Goal: Task Accomplishment & Management: Manage account settings

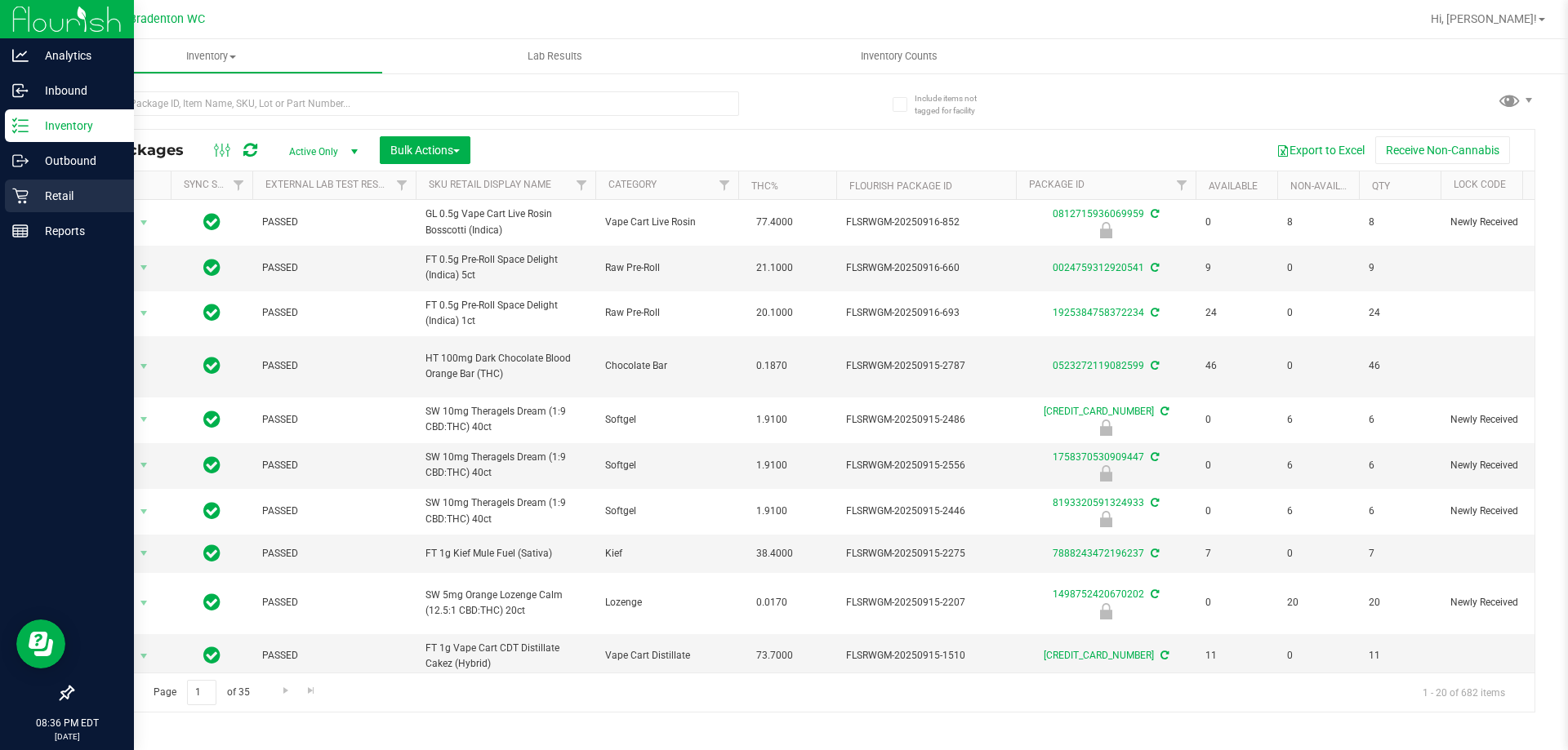
click at [22, 189] on icon at bounding box center [21, 196] width 16 height 16
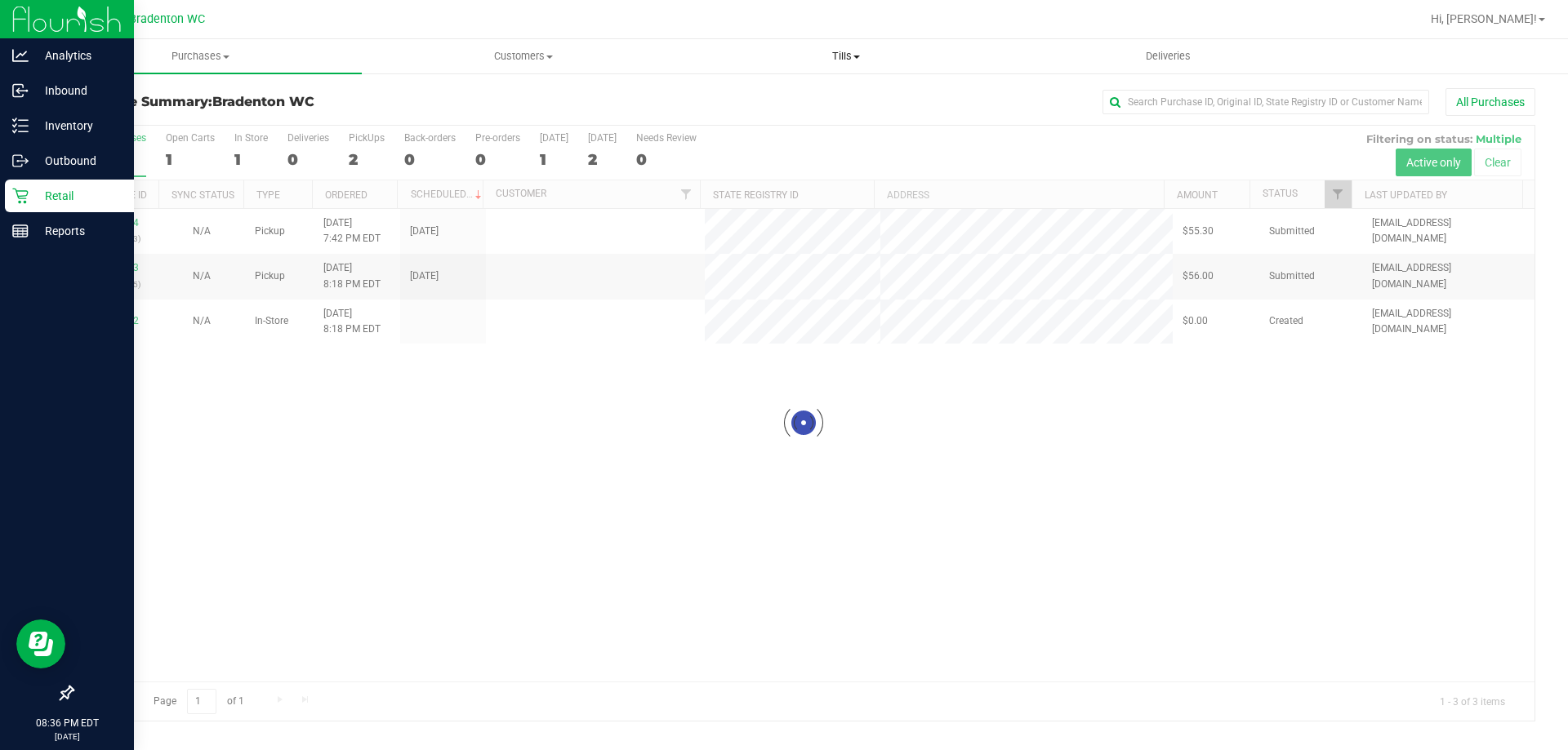
click at [824, 49] on uib-tab-heading "Tills Manage tills Reconcile e-payments" at bounding box center [846, 57] width 321 height 33
click at [782, 95] on span "Manage tills" at bounding box center [740, 98] width 110 height 14
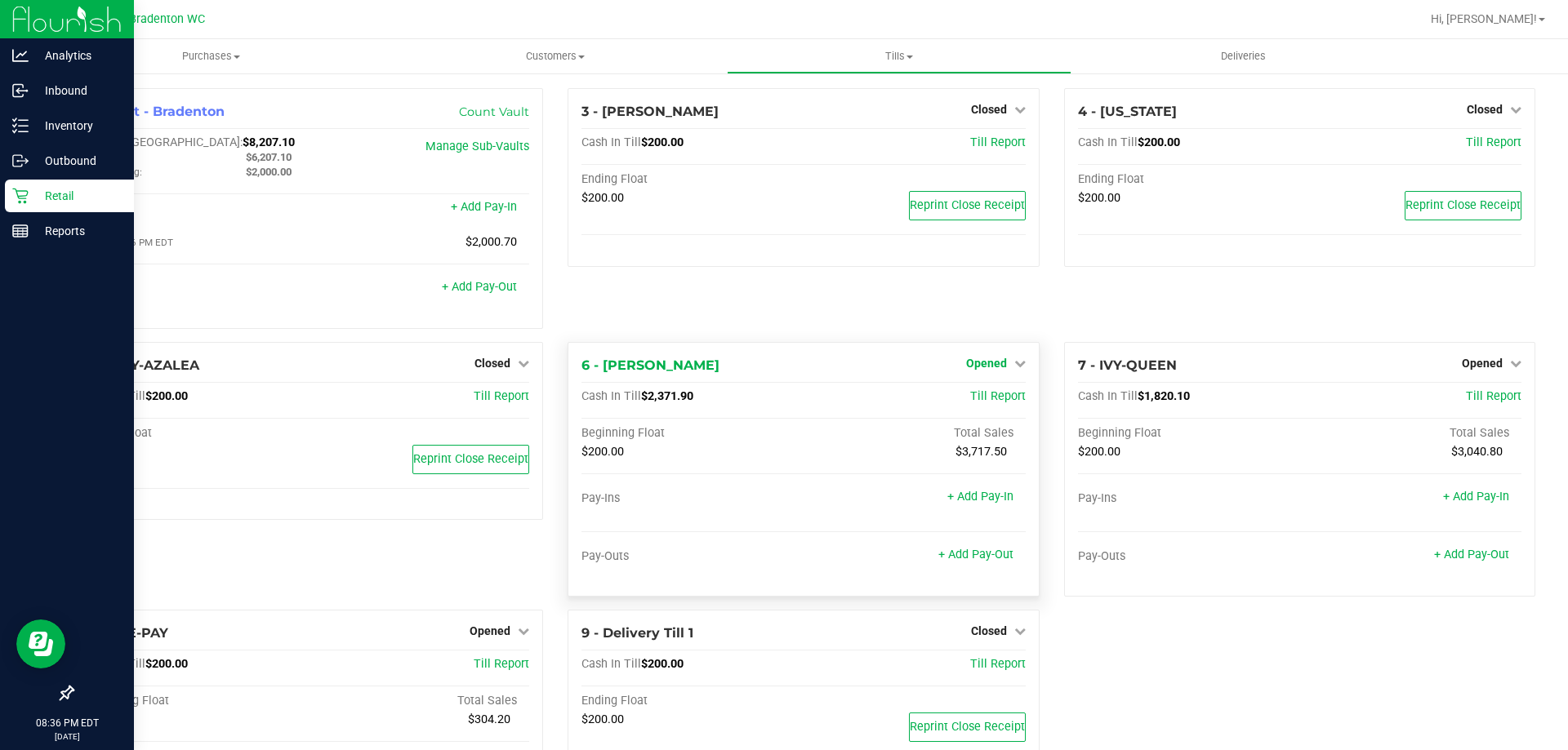
click at [968, 364] on span "Opened" at bounding box center [986, 363] width 41 height 13
click at [971, 397] on link "Close Till" at bounding box center [988, 396] width 44 height 13
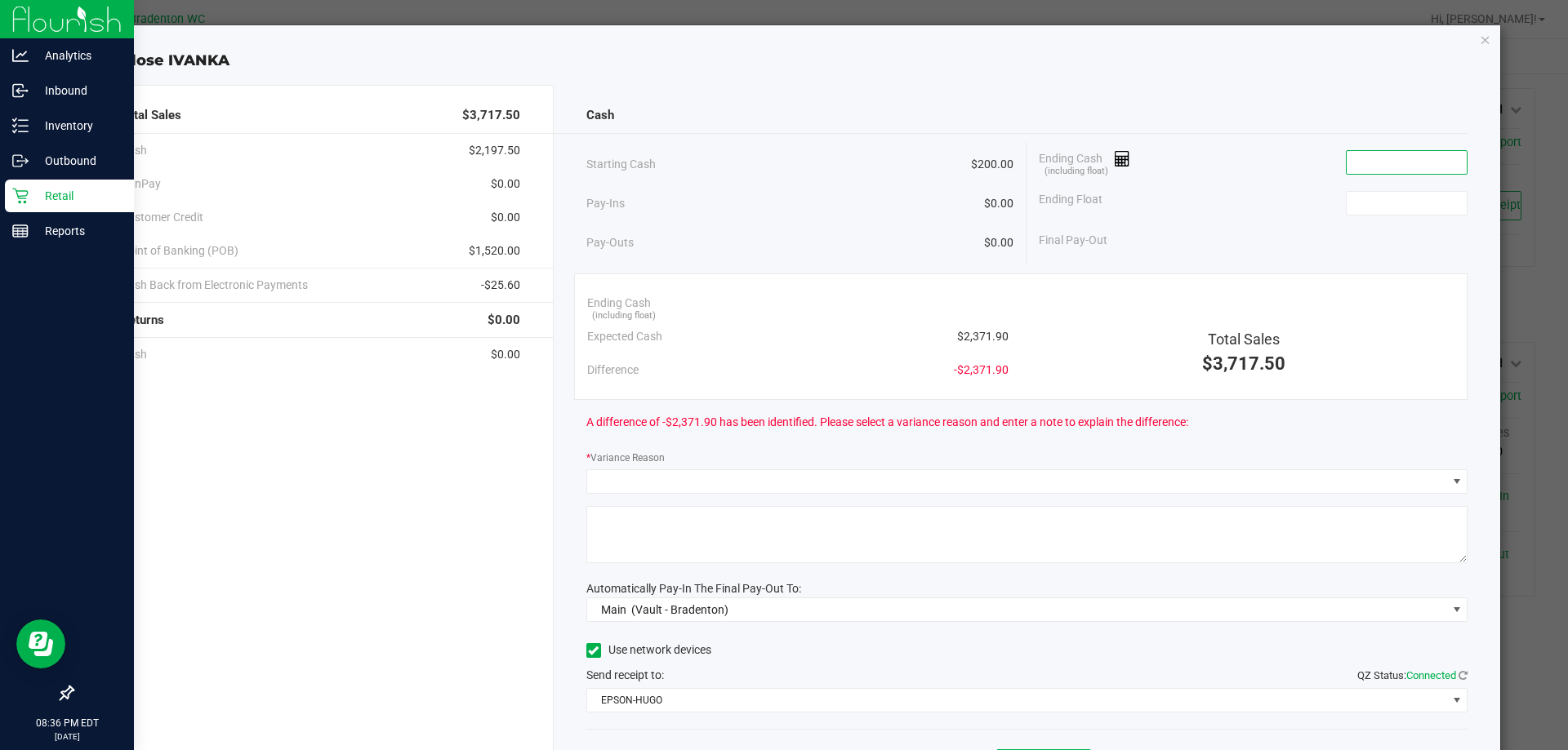
click at [1385, 161] on input at bounding box center [1407, 163] width 120 height 23
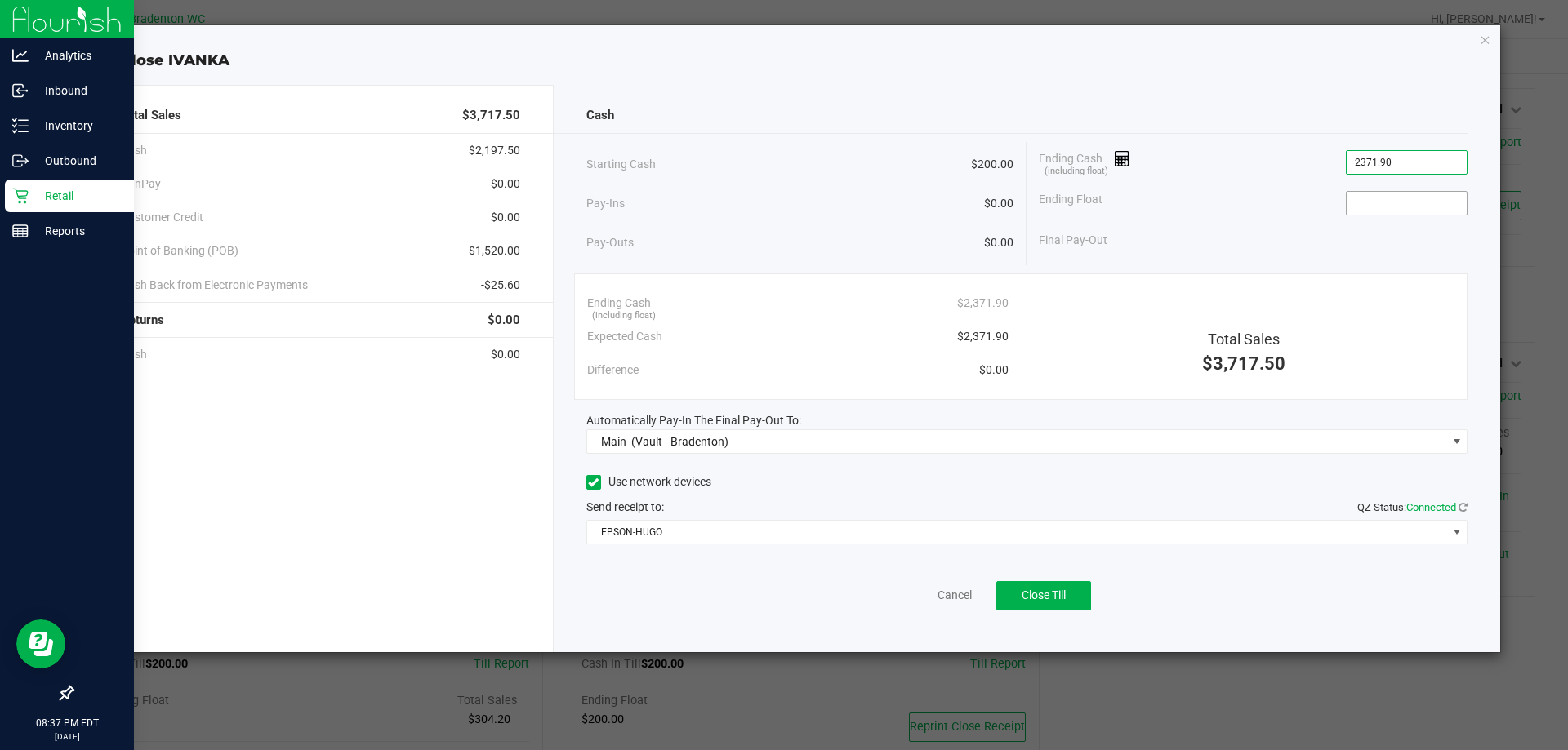
type input "$2,371.90"
click at [1454, 206] on input at bounding box center [1407, 203] width 120 height 23
type input "$200.00"
click at [1208, 230] on div "Final Pay-Out $2,171.90" at bounding box center [1252, 240] width 429 height 34
click at [1038, 597] on span "Close Till" at bounding box center [1044, 595] width 44 height 13
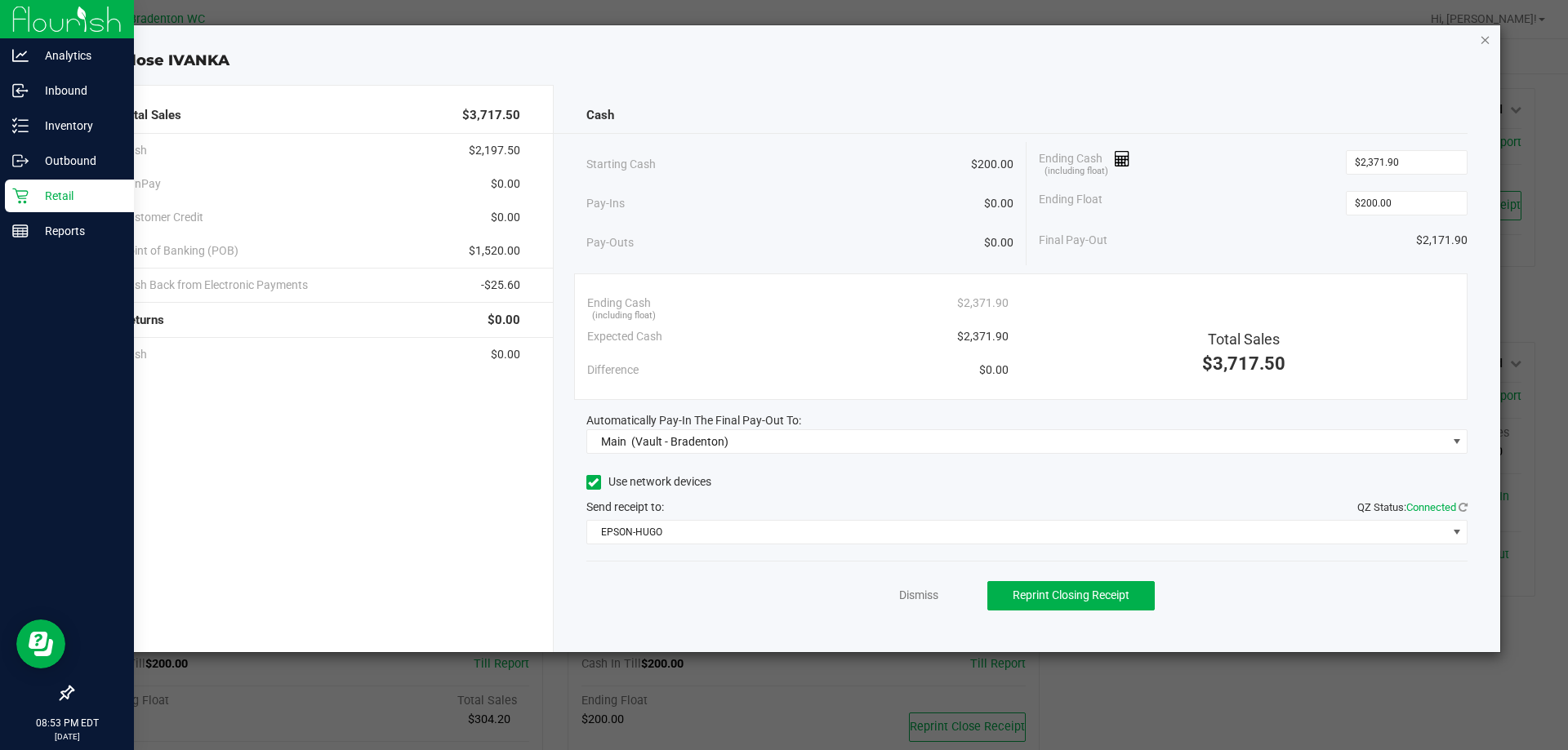
click at [1487, 45] on icon "button" at bounding box center [1485, 39] width 12 height 20
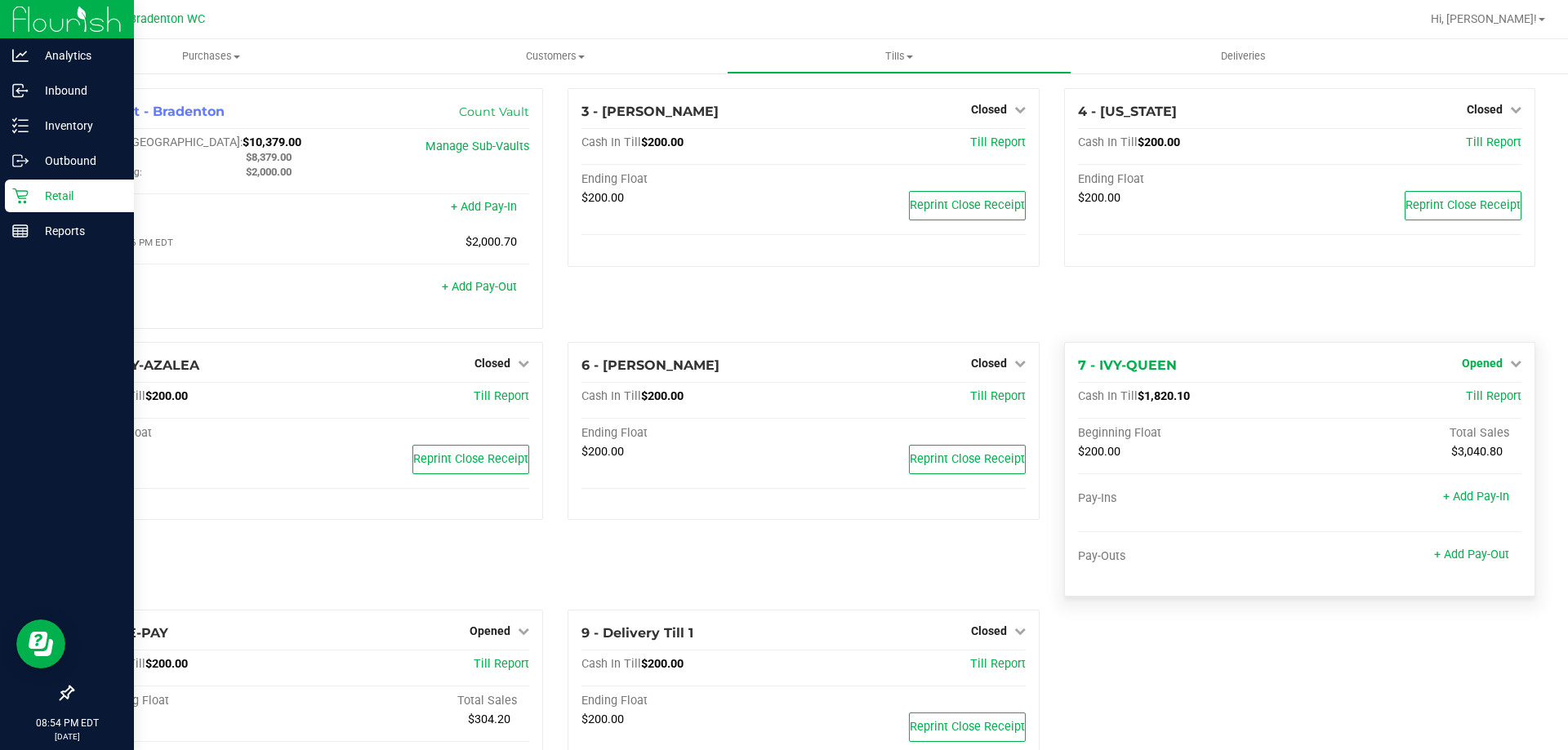
click at [1510, 369] on icon at bounding box center [1515, 363] width 12 height 12
click at [1493, 403] on link "Close Till" at bounding box center [1484, 396] width 44 height 13
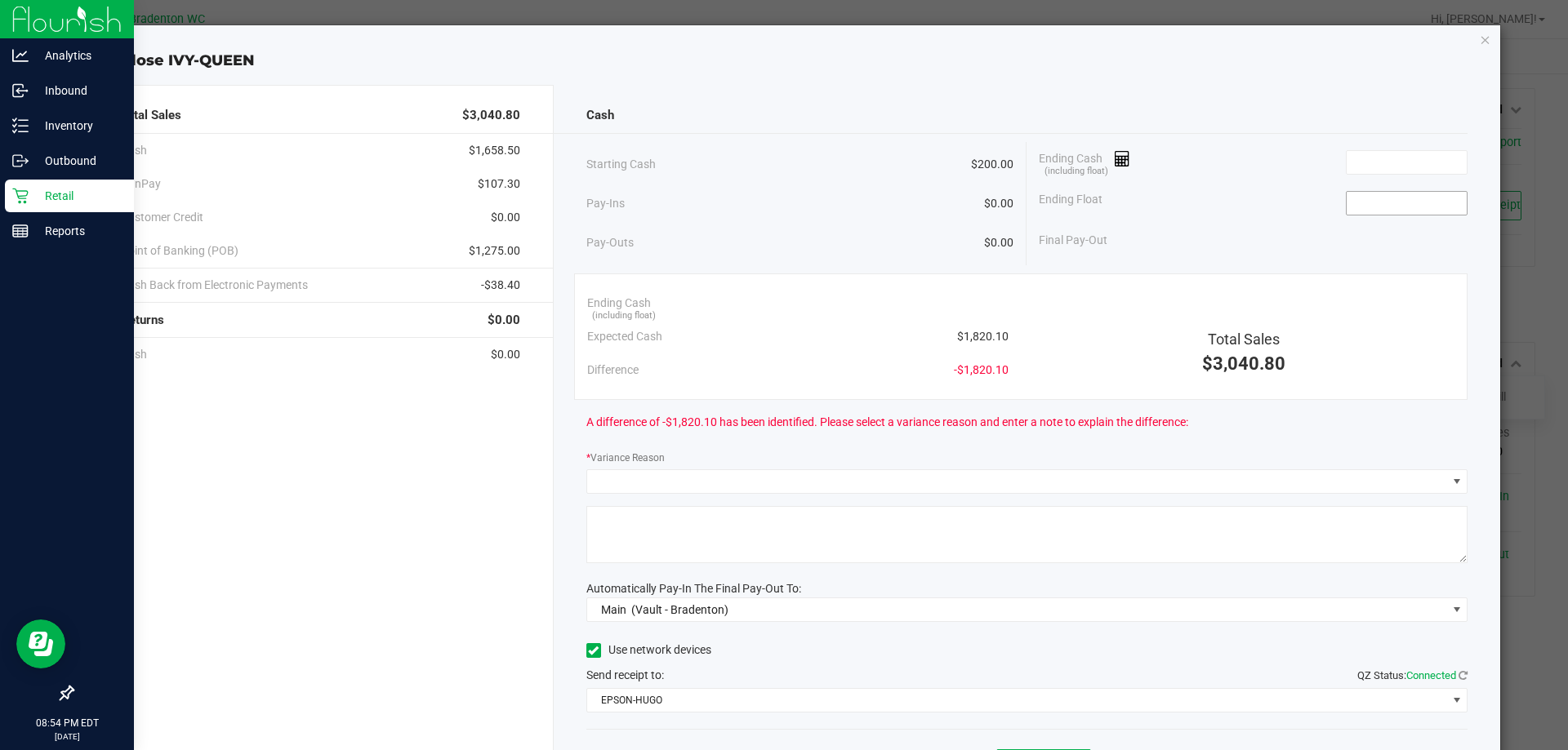
click at [1399, 198] on input at bounding box center [1407, 203] width 120 height 23
click at [1390, 157] on input at bounding box center [1407, 163] width 120 height 23
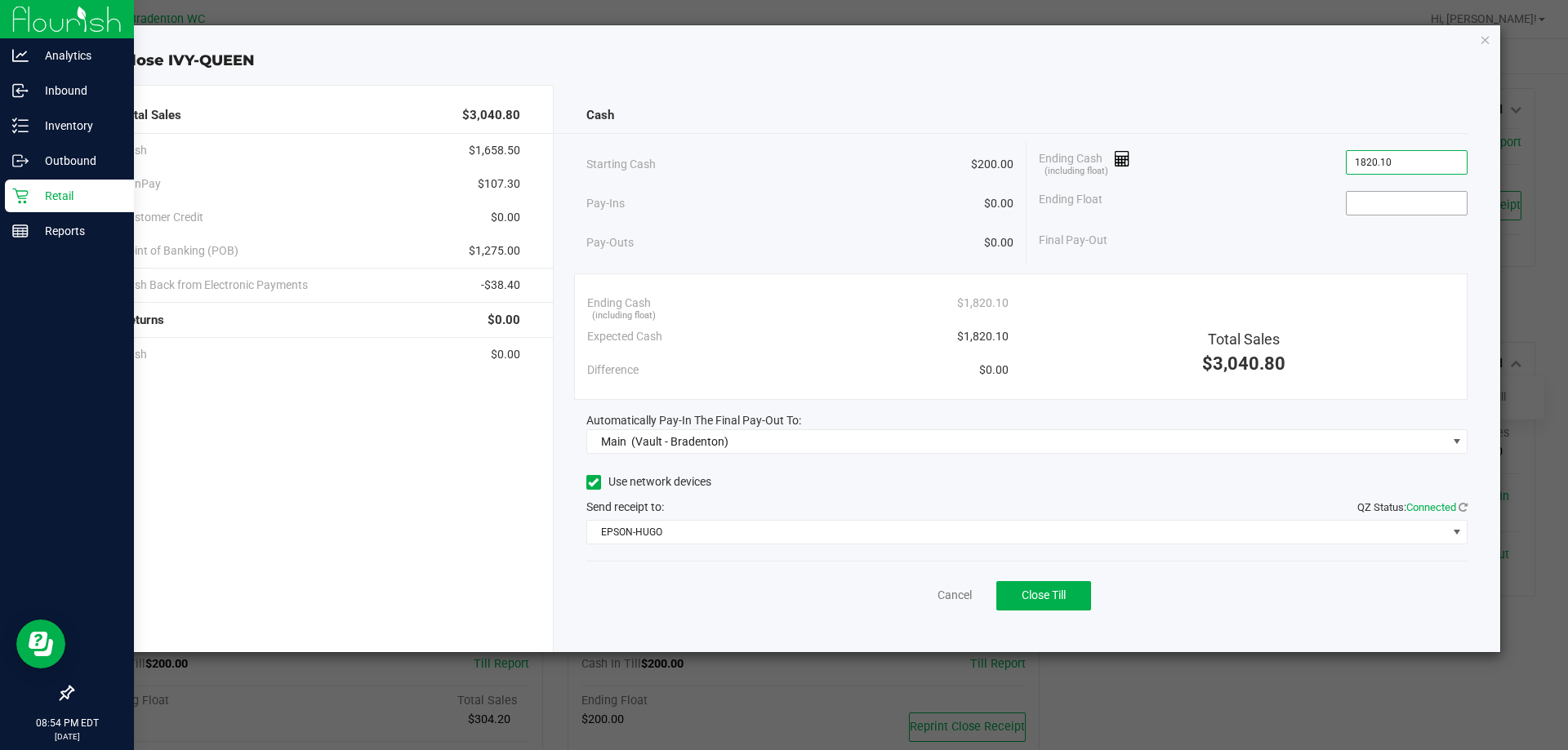
click at [1430, 197] on input at bounding box center [1407, 203] width 120 height 23
type input "$1,820.10"
type input "$200.00"
click at [1041, 595] on span "Close Till" at bounding box center [1044, 595] width 44 height 13
click at [1482, 43] on icon "button" at bounding box center [1485, 39] width 12 height 20
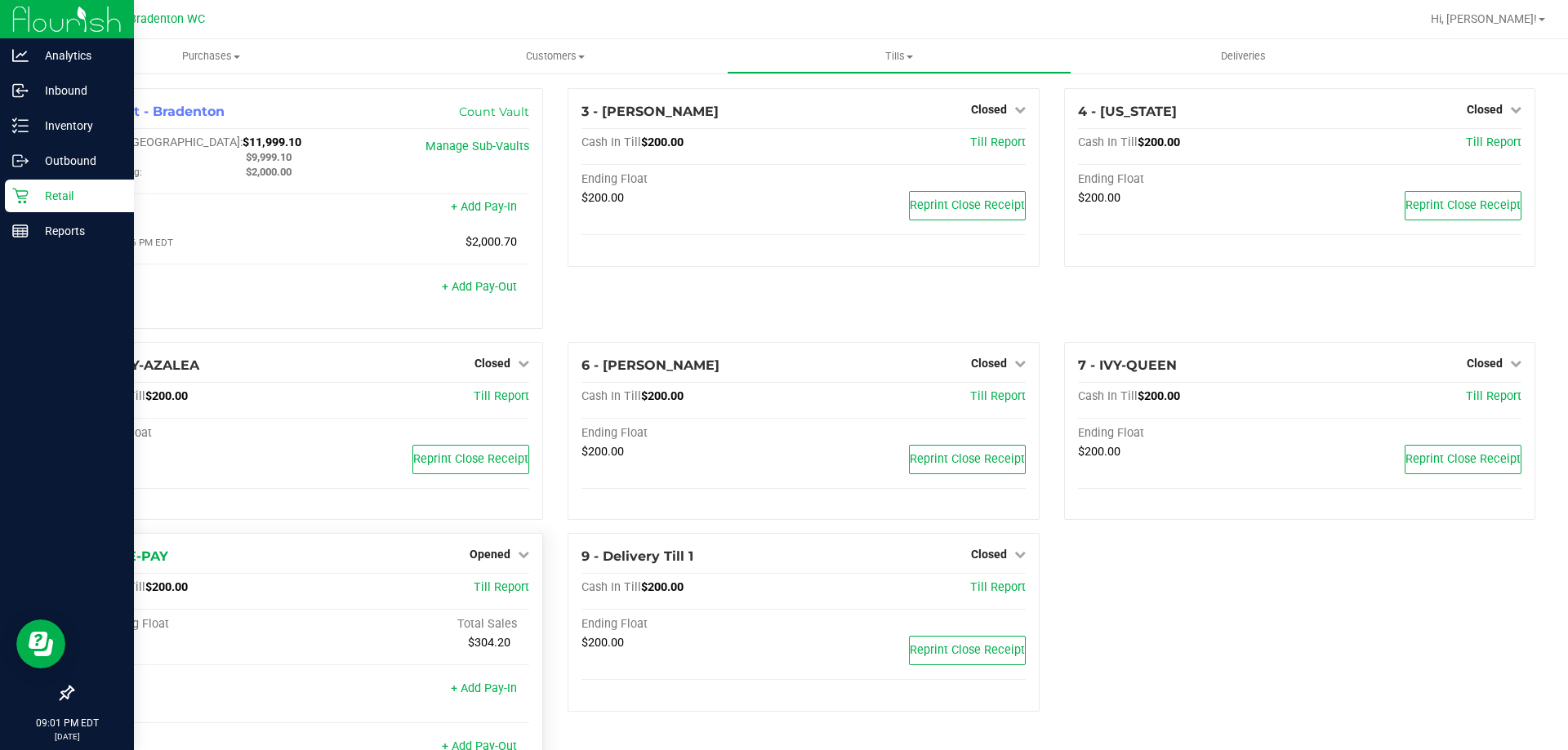
click at [491, 549] on div "Opened" at bounding box center [499, 554] width 59 height 20
click at [510, 561] on link "Opened" at bounding box center [499, 554] width 59 height 13
click at [501, 592] on link "Close Till" at bounding box center [493, 589] width 44 height 13
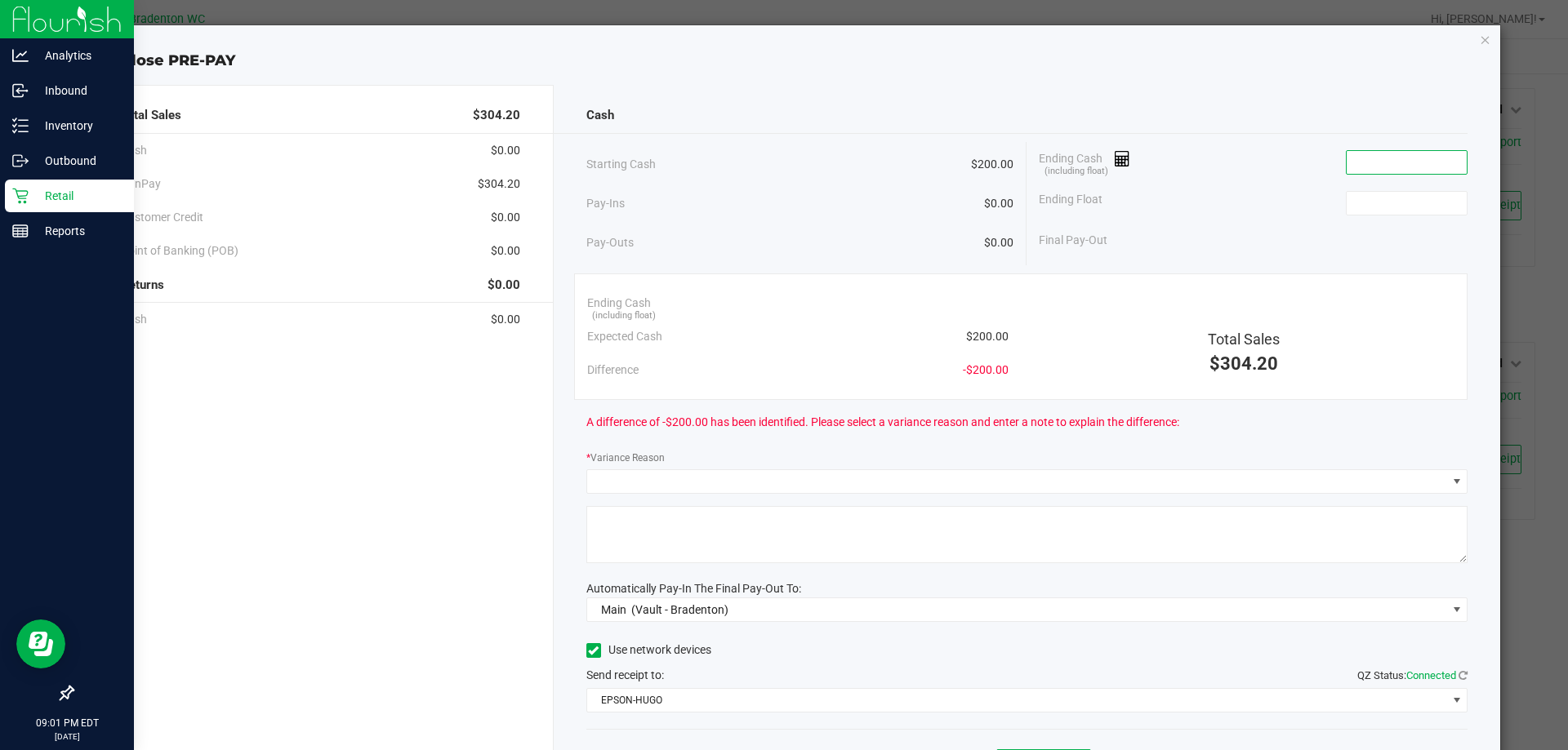
click at [1379, 160] on input at bounding box center [1407, 163] width 120 height 23
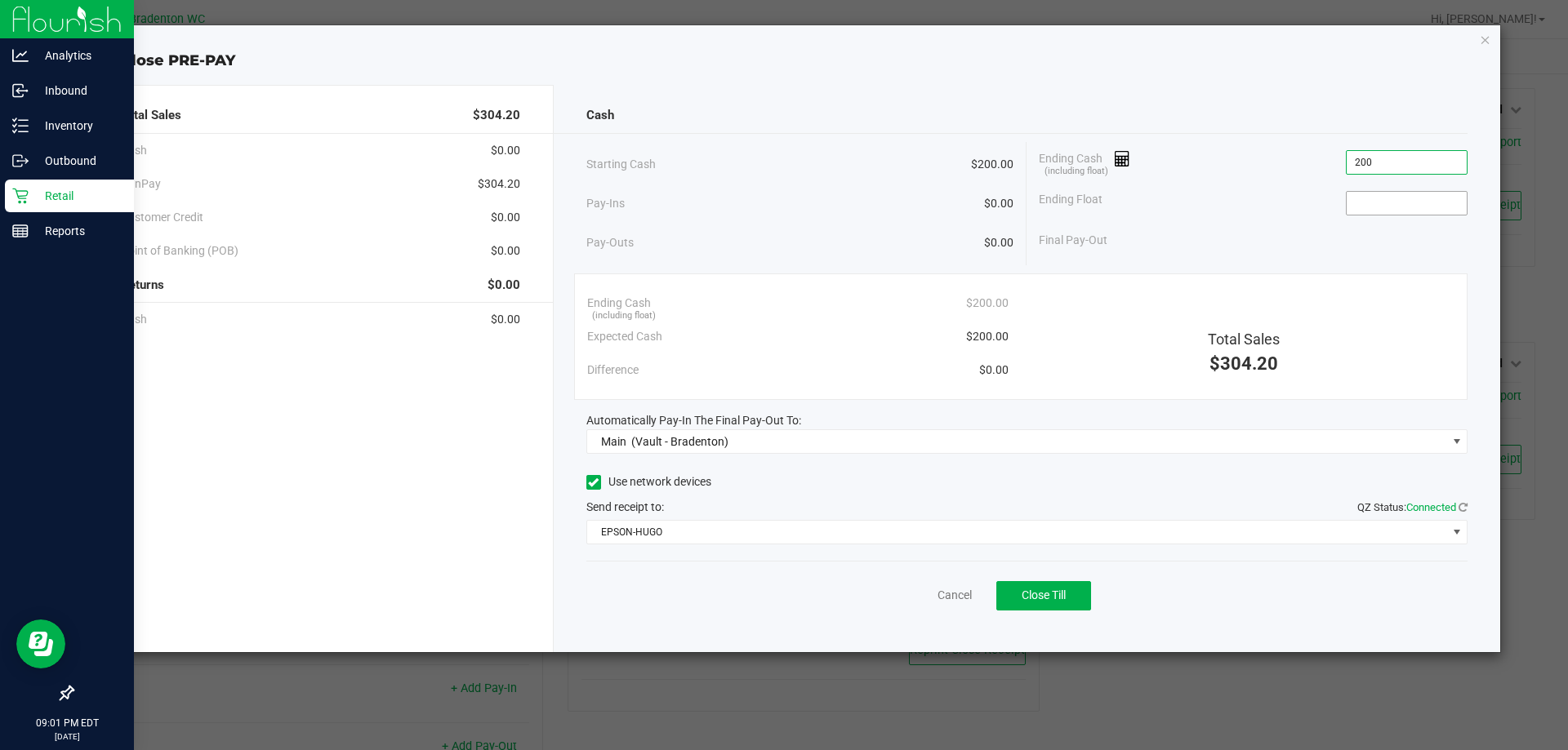
type input "$200.00"
click at [1417, 197] on input at bounding box center [1407, 203] width 120 height 23
type input "$200.00"
click at [1069, 600] on button "Close Till" at bounding box center [1043, 596] width 95 height 30
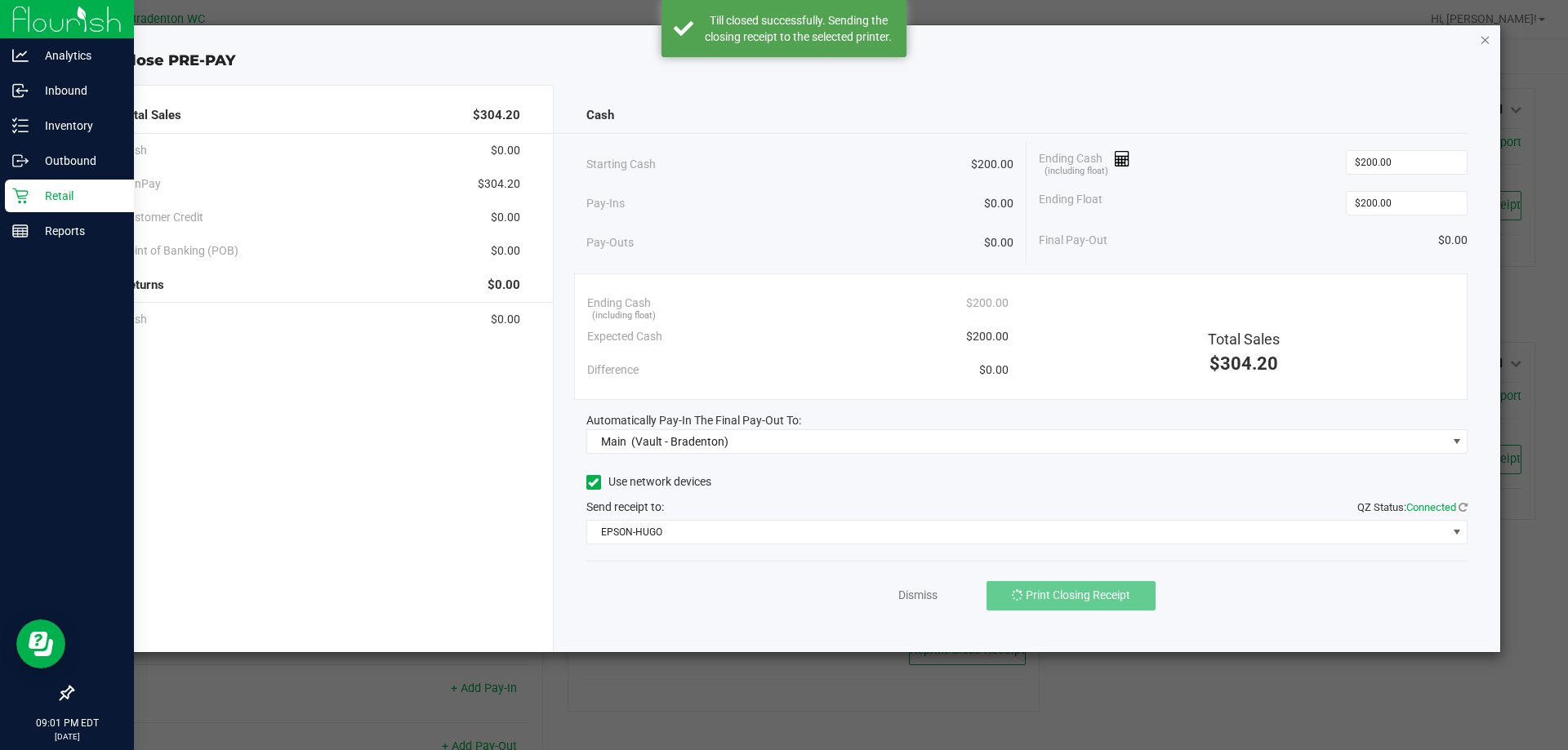
click at [1482, 37] on icon "button" at bounding box center [1485, 39] width 12 height 20
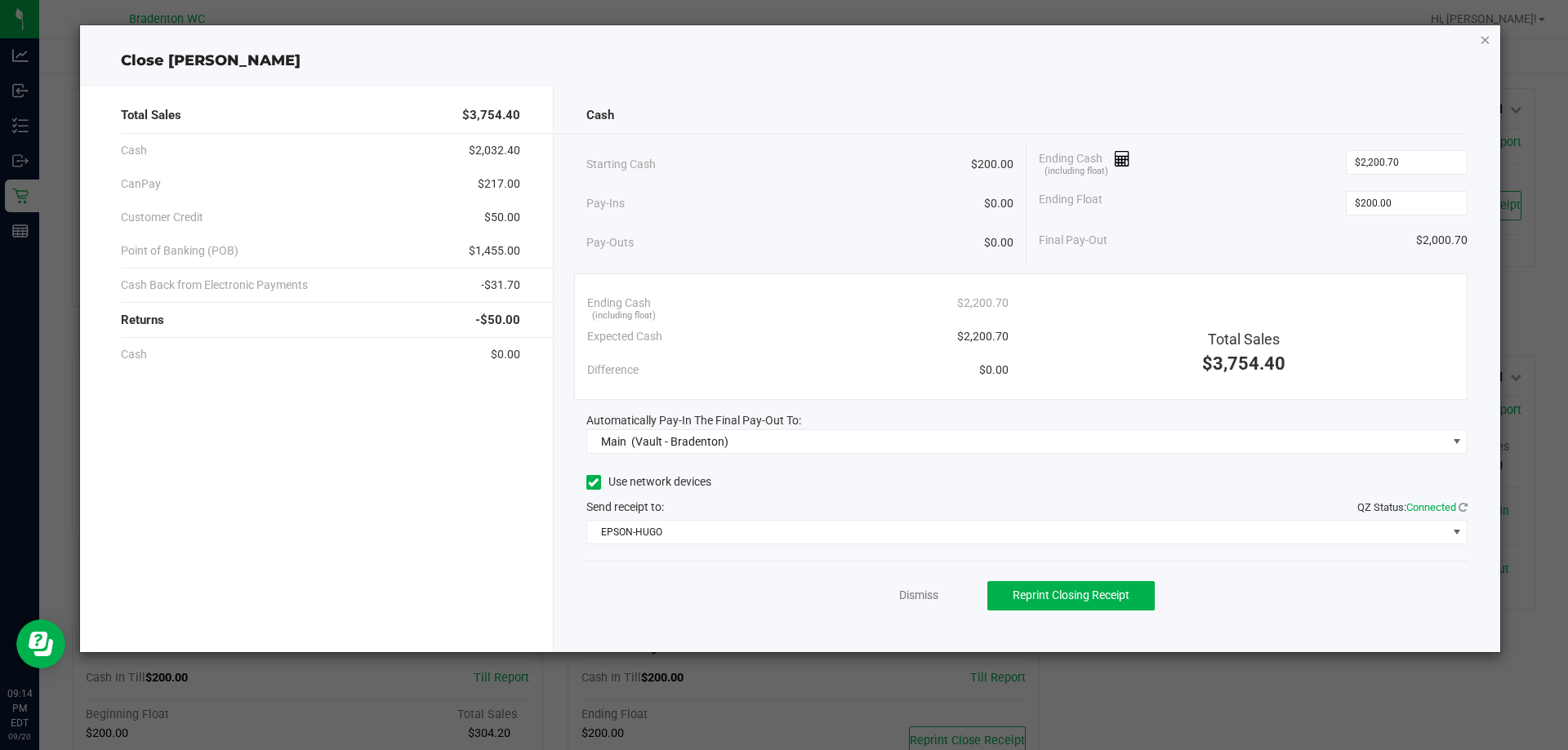
click at [1485, 39] on icon "button" at bounding box center [1485, 39] width 12 height 20
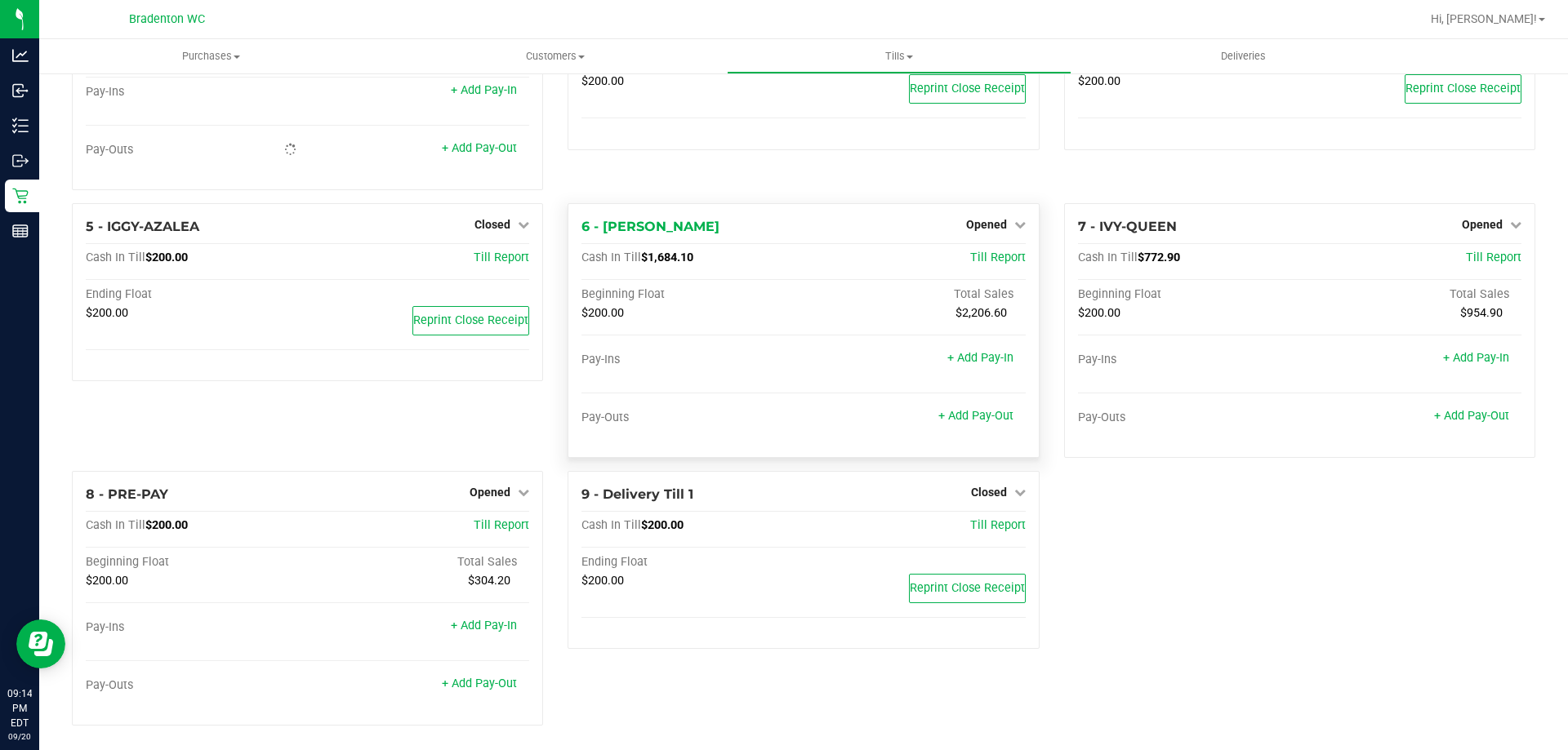
scroll to position [123, 0]
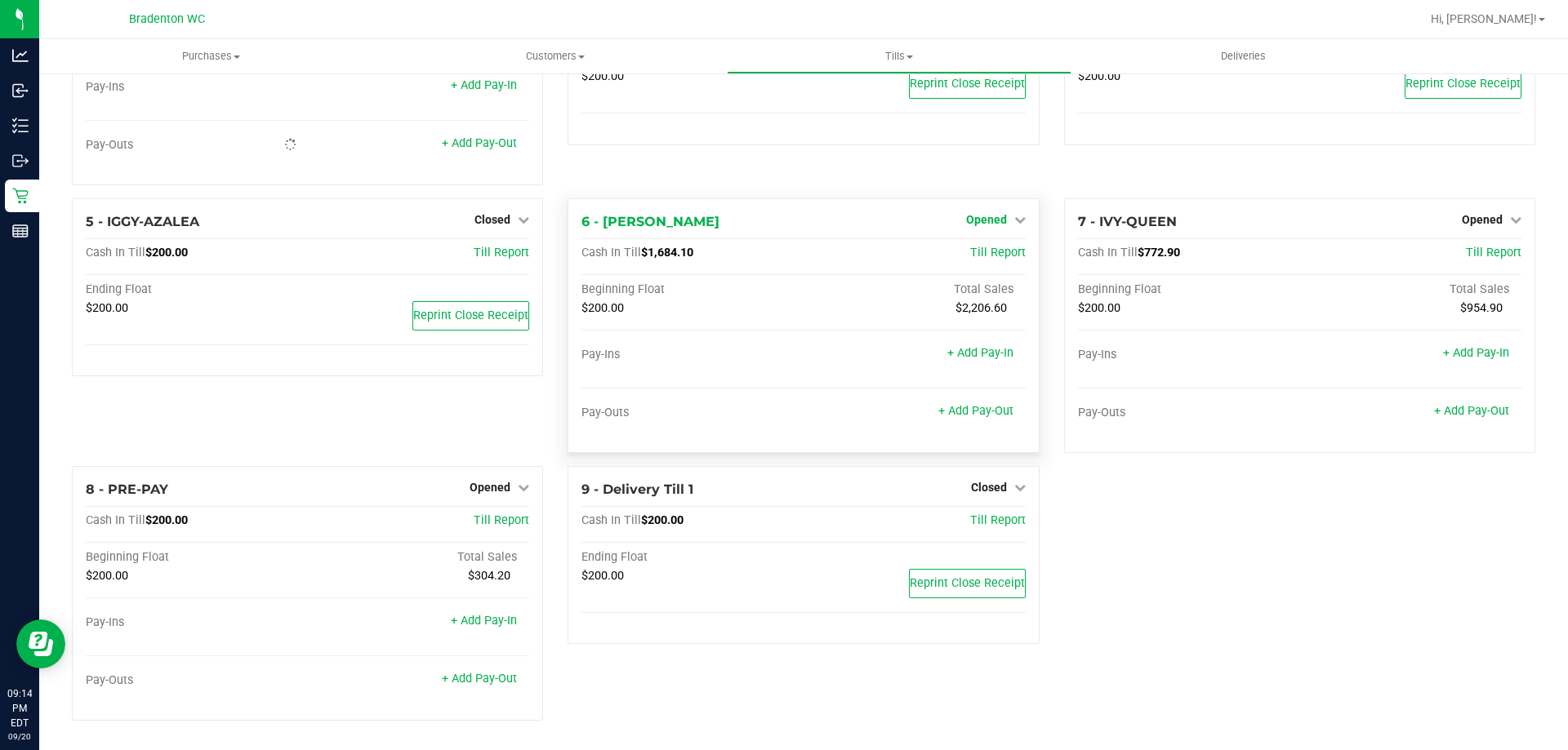
click at [986, 216] on div "1 - Vault - Bradenton Count Vault Cash In Vault: $6,206.40 Main: $9,999.10 Chan…" at bounding box center [803, 350] width 1487 height 767
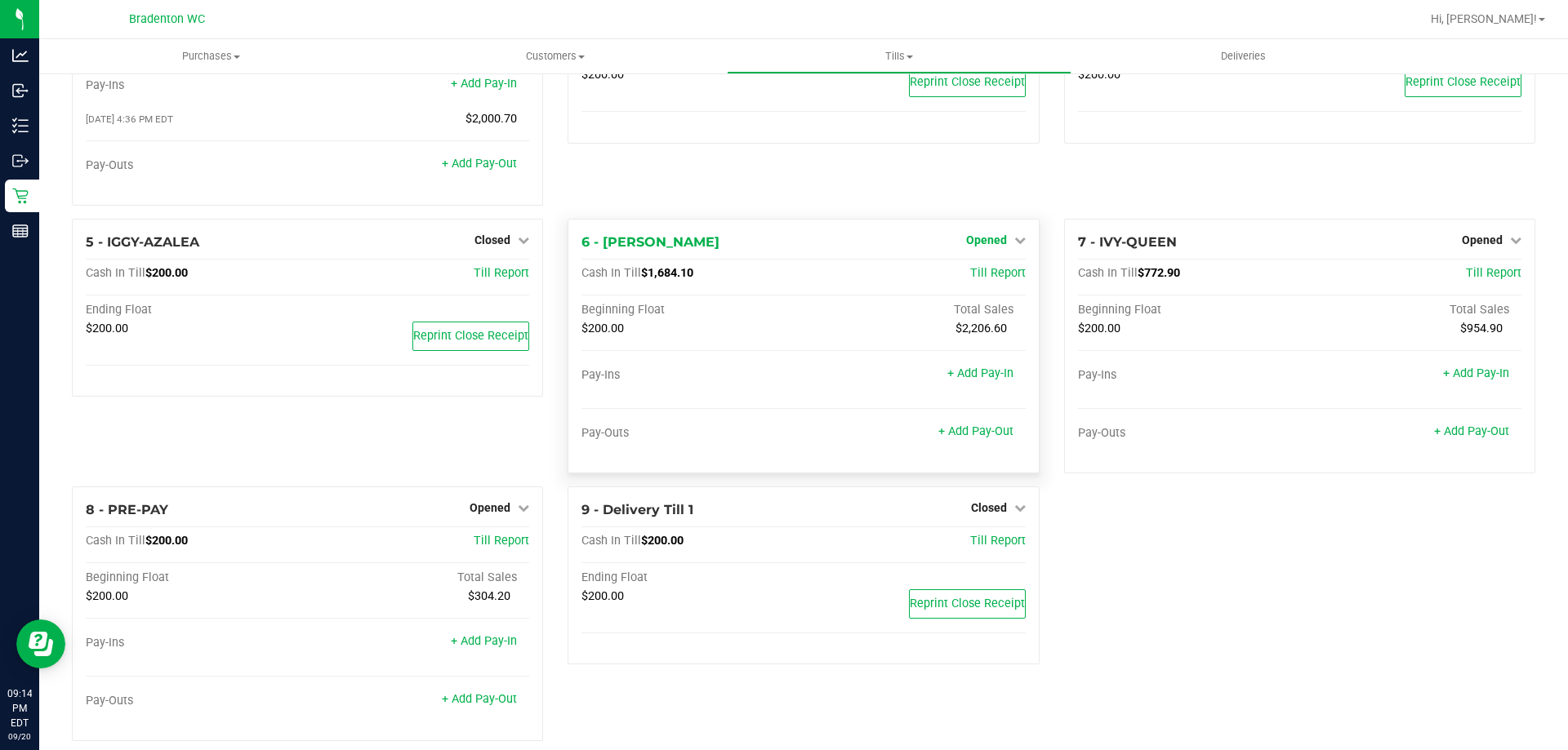
click at [978, 239] on span "Opened" at bounding box center [986, 240] width 41 height 13
click at [982, 280] on link "Close Till" at bounding box center [988, 274] width 44 height 13
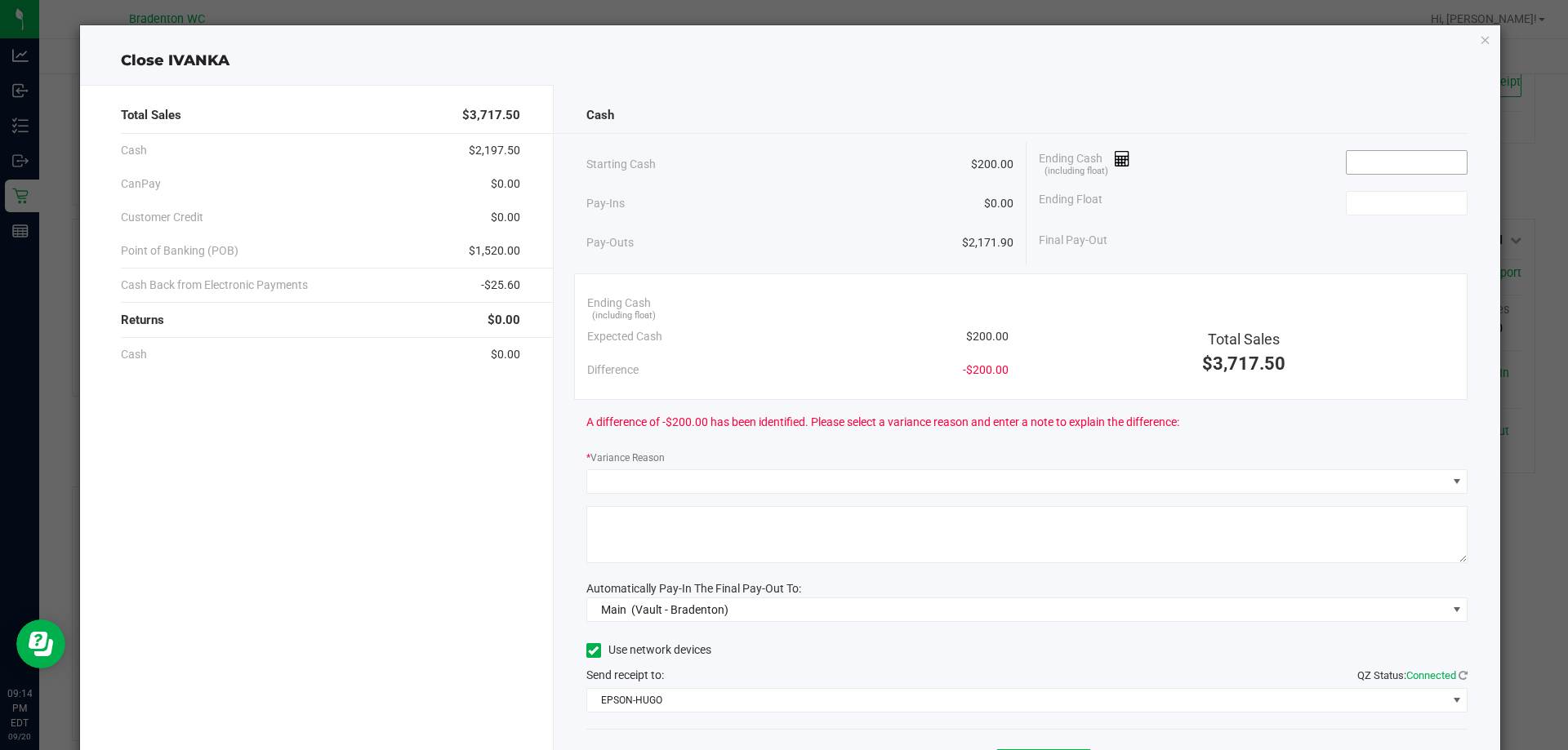
click at [1404, 169] on input at bounding box center [1407, 163] width 120 height 23
type input "$2,171.90"
click at [1408, 209] on input at bounding box center [1407, 203] width 120 height 23
type input "$200.00"
click at [1251, 215] on div "Ending Float $200.00" at bounding box center [1252, 203] width 429 height 41
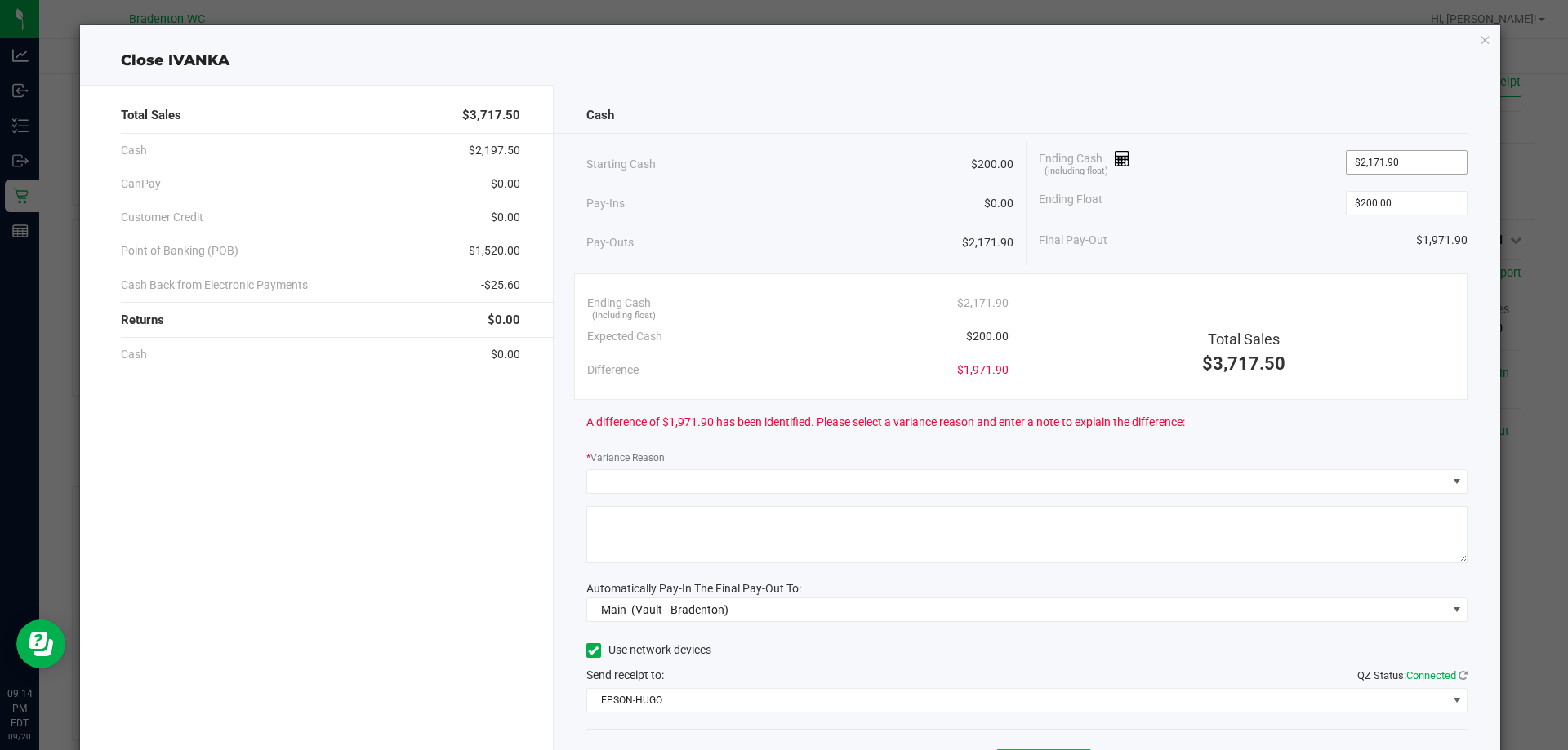
type input "2171.9"
click at [1417, 163] on input "2171.9" at bounding box center [1407, 163] width 120 height 23
type input "1"
click at [1279, 202] on div "Ending Float $200.00" at bounding box center [1252, 203] width 429 height 41
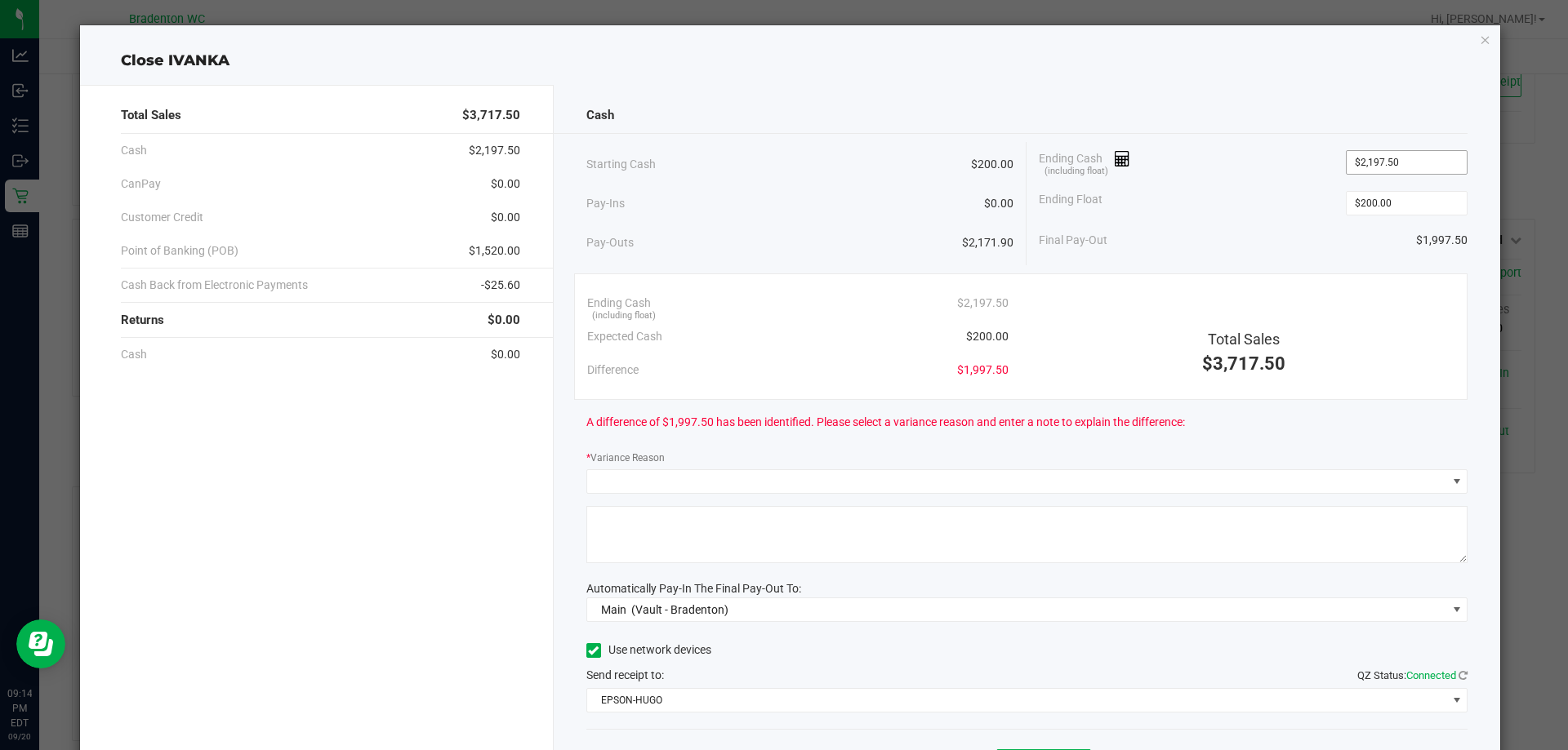
type input "2197.5"
type input "200"
click at [1410, 203] on input "200" at bounding box center [1407, 203] width 120 height 23
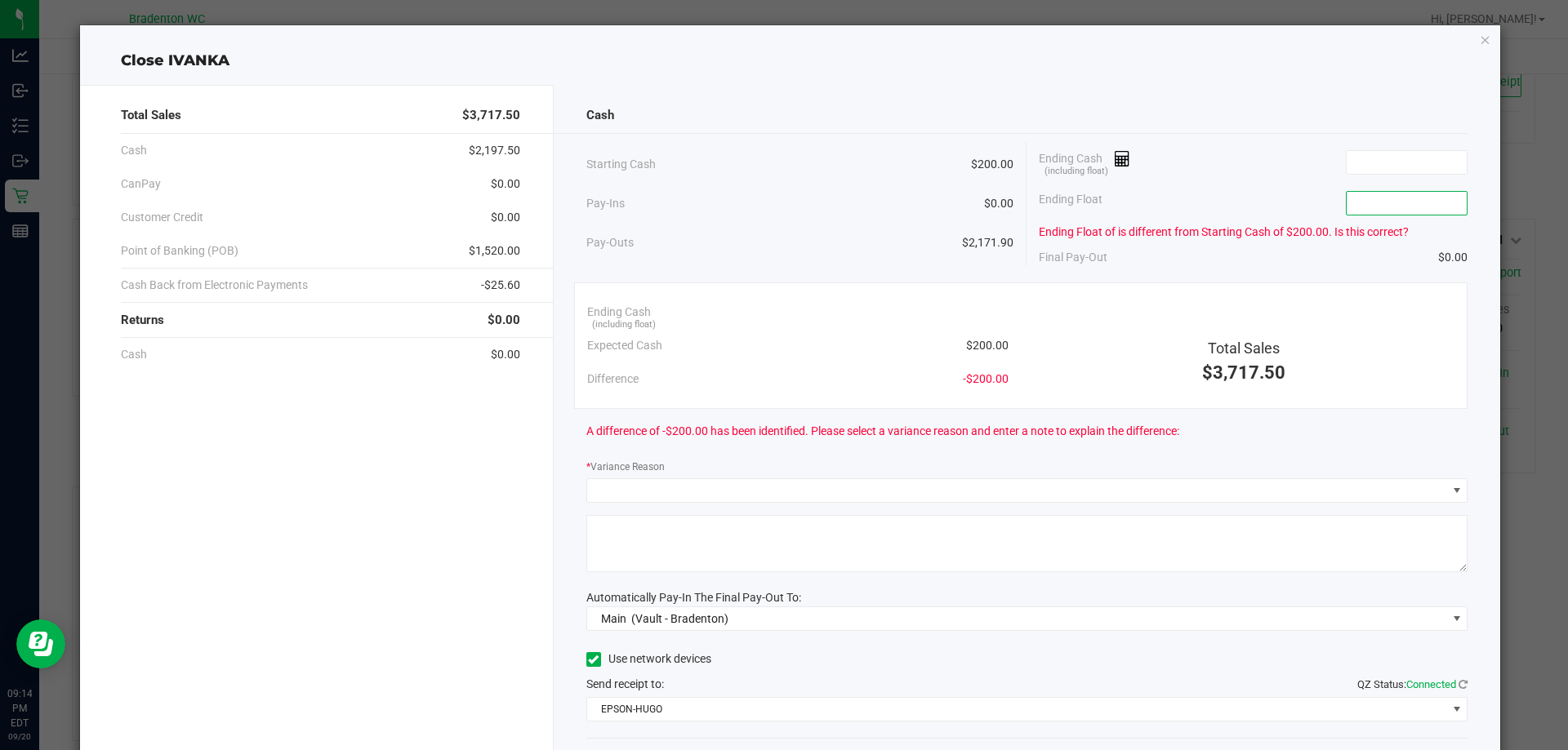
click at [1301, 264] on div "Final Pay-Out $0.00" at bounding box center [1252, 257] width 429 height 34
click at [1479, 41] on icon "button" at bounding box center [1485, 39] width 12 height 20
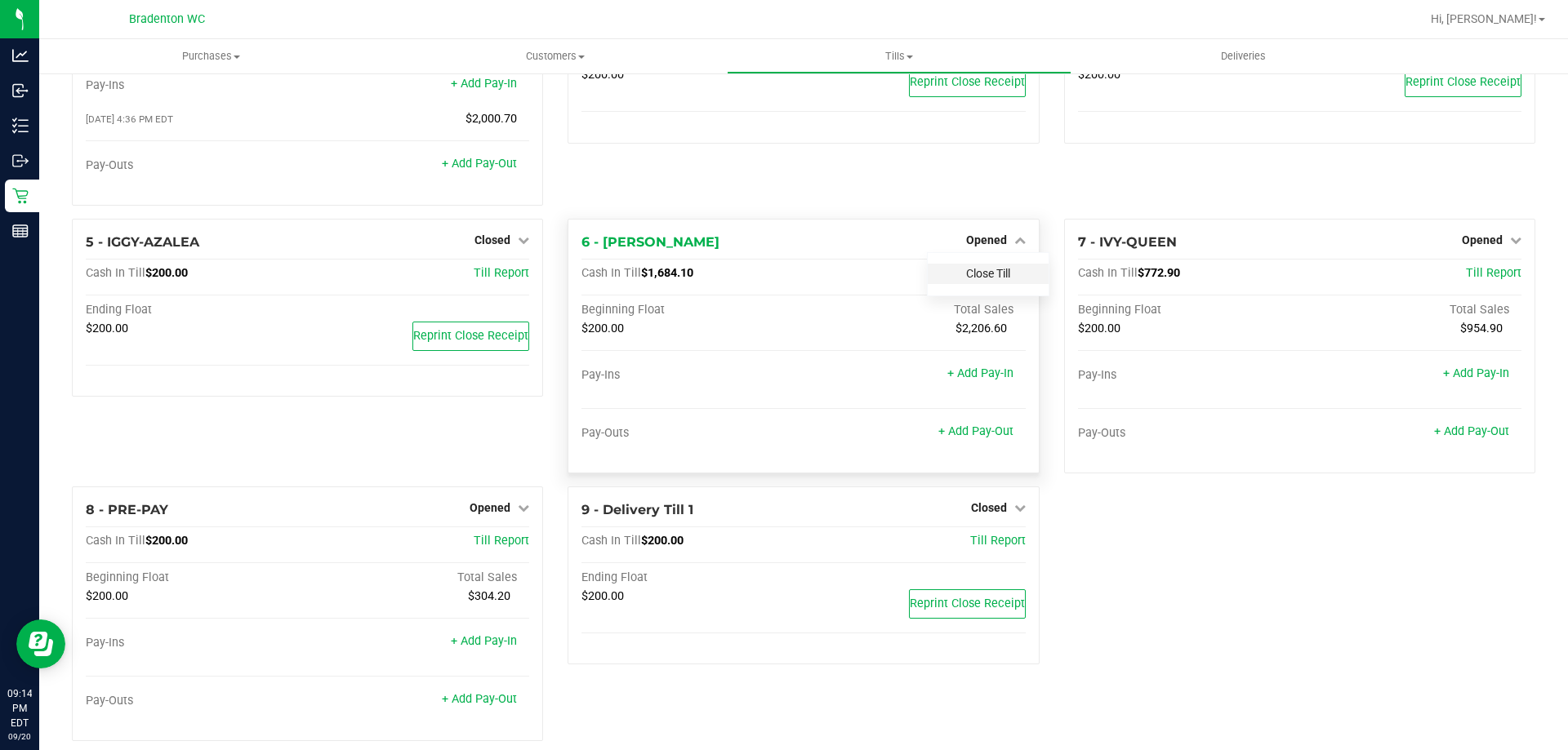
click at [990, 275] on link "Close Till" at bounding box center [988, 274] width 44 height 13
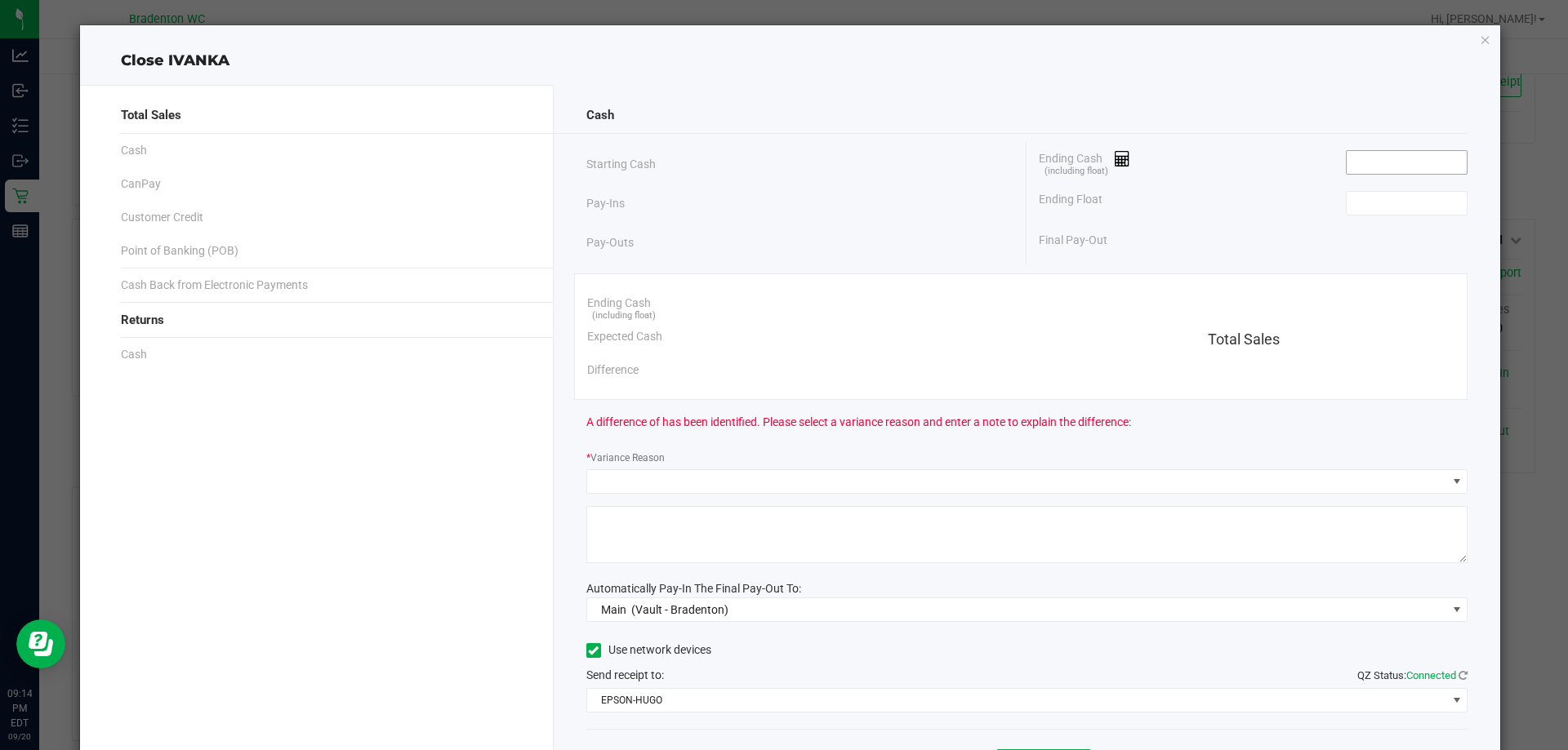
click at [1357, 163] on input at bounding box center [1407, 163] width 120 height 23
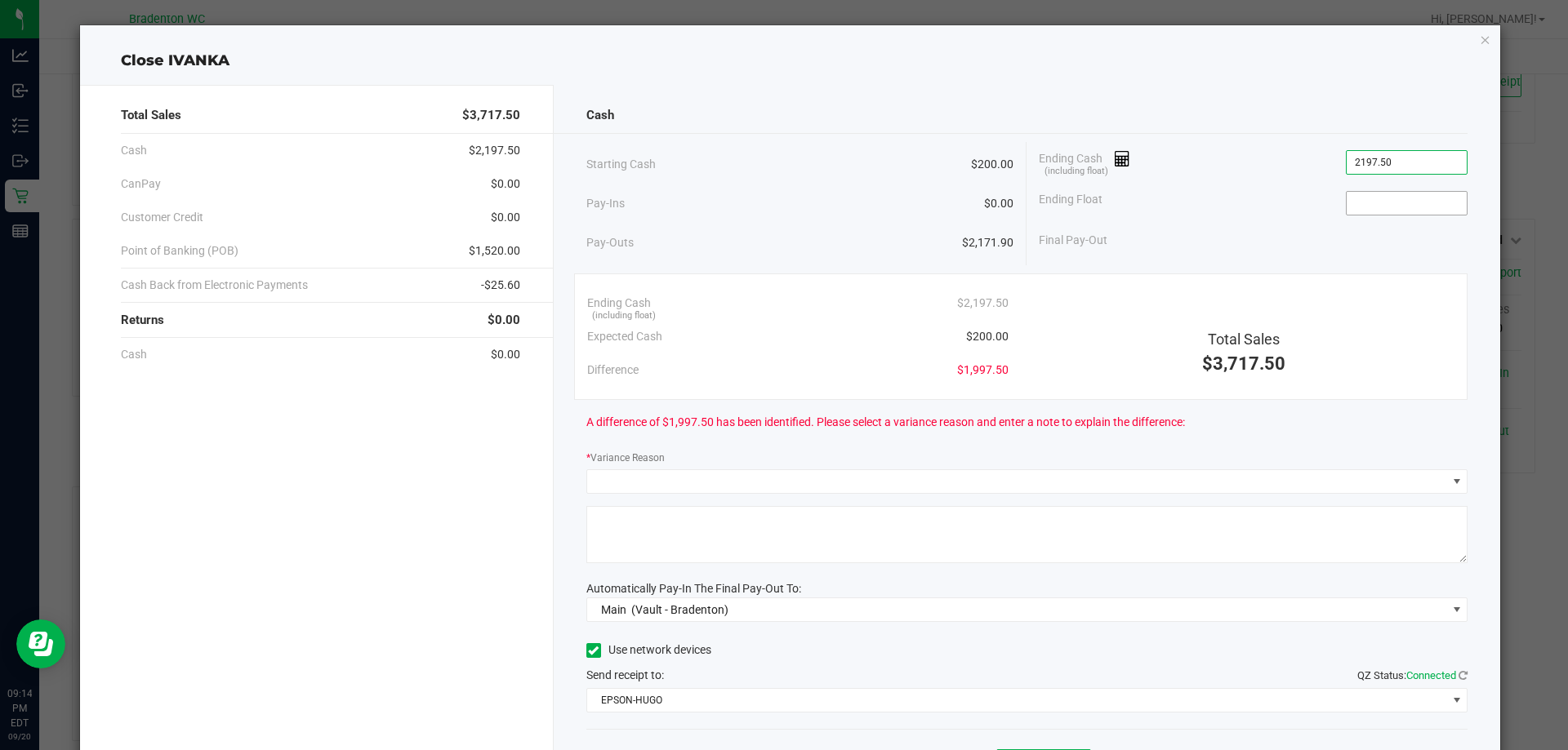
type input "$2,197.50"
click at [1384, 208] on input at bounding box center [1407, 203] width 120 height 23
type input "200"
type input "2197.5"
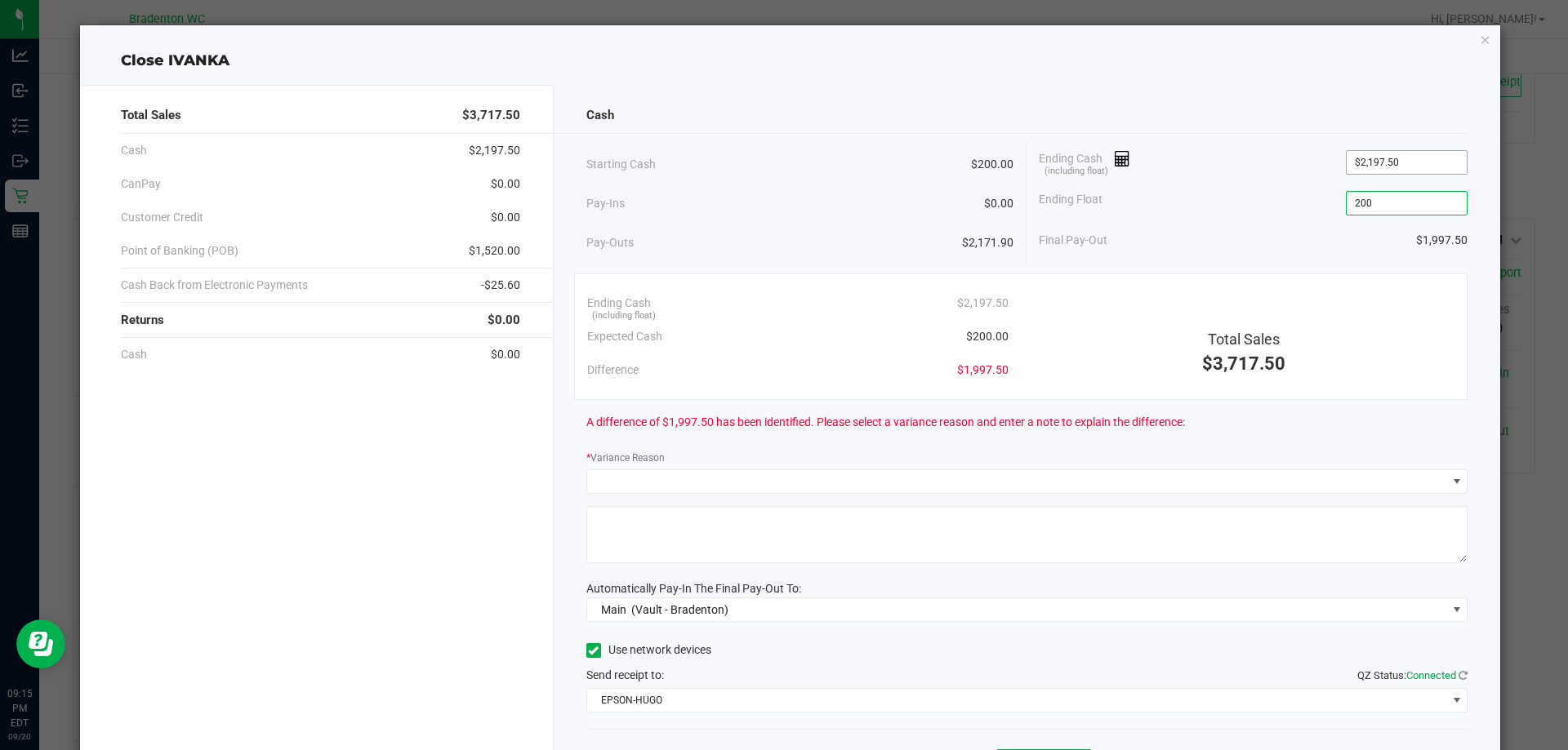
type input "$200.00"
click at [1408, 165] on input "2197.5" at bounding box center [1407, 163] width 120 height 23
type input "200"
click at [1394, 200] on input "200" at bounding box center [1407, 203] width 120 height 23
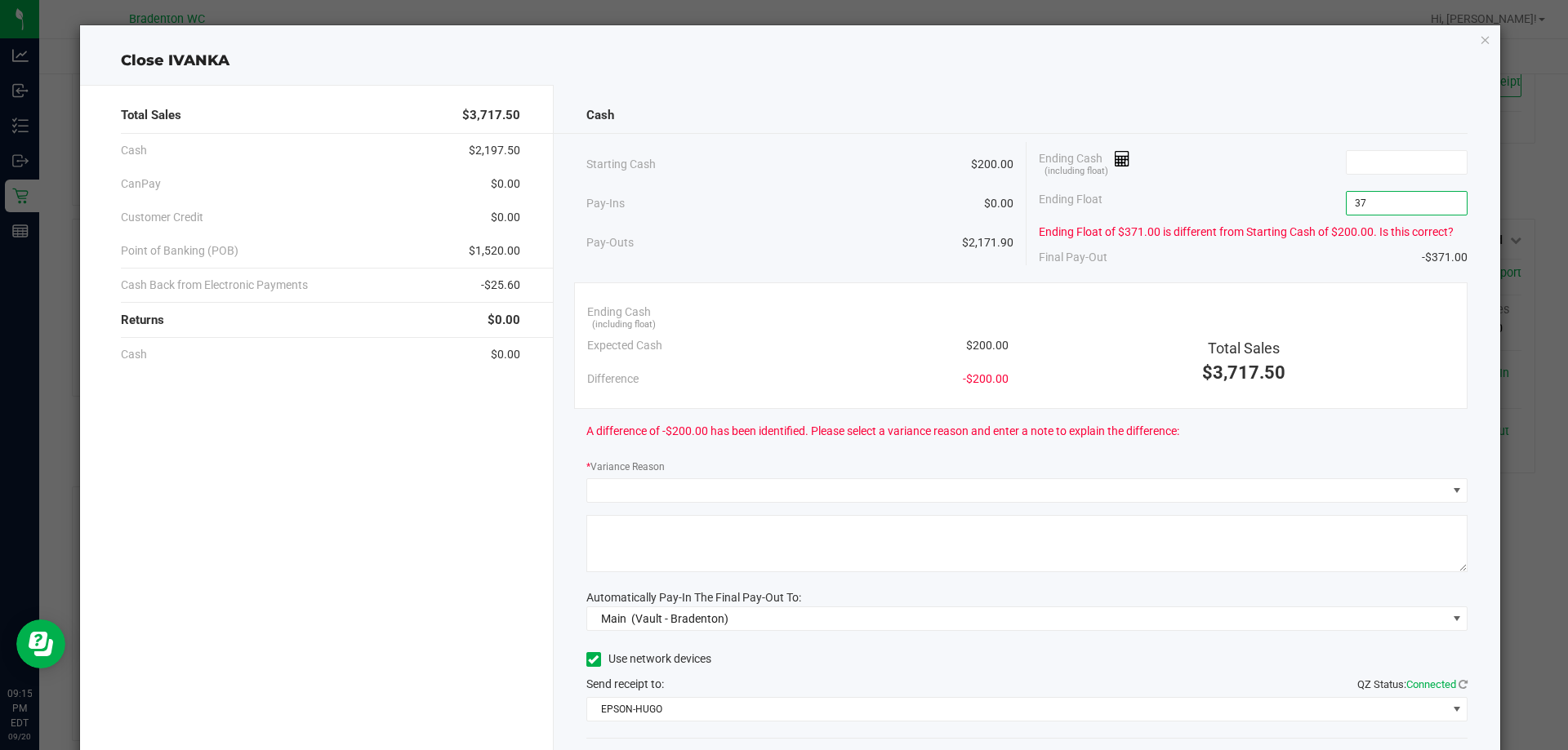
type input "3"
click at [1396, 157] on input at bounding box center [1407, 163] width 120 height 23
type input "$3,717.50"
click at [1395, 215] on div "Ending Float" at bounding box center [1252, 203] width 429 height 41
click at [1398, 204] on input at bounding box center [1407, 203] width 120 height 23
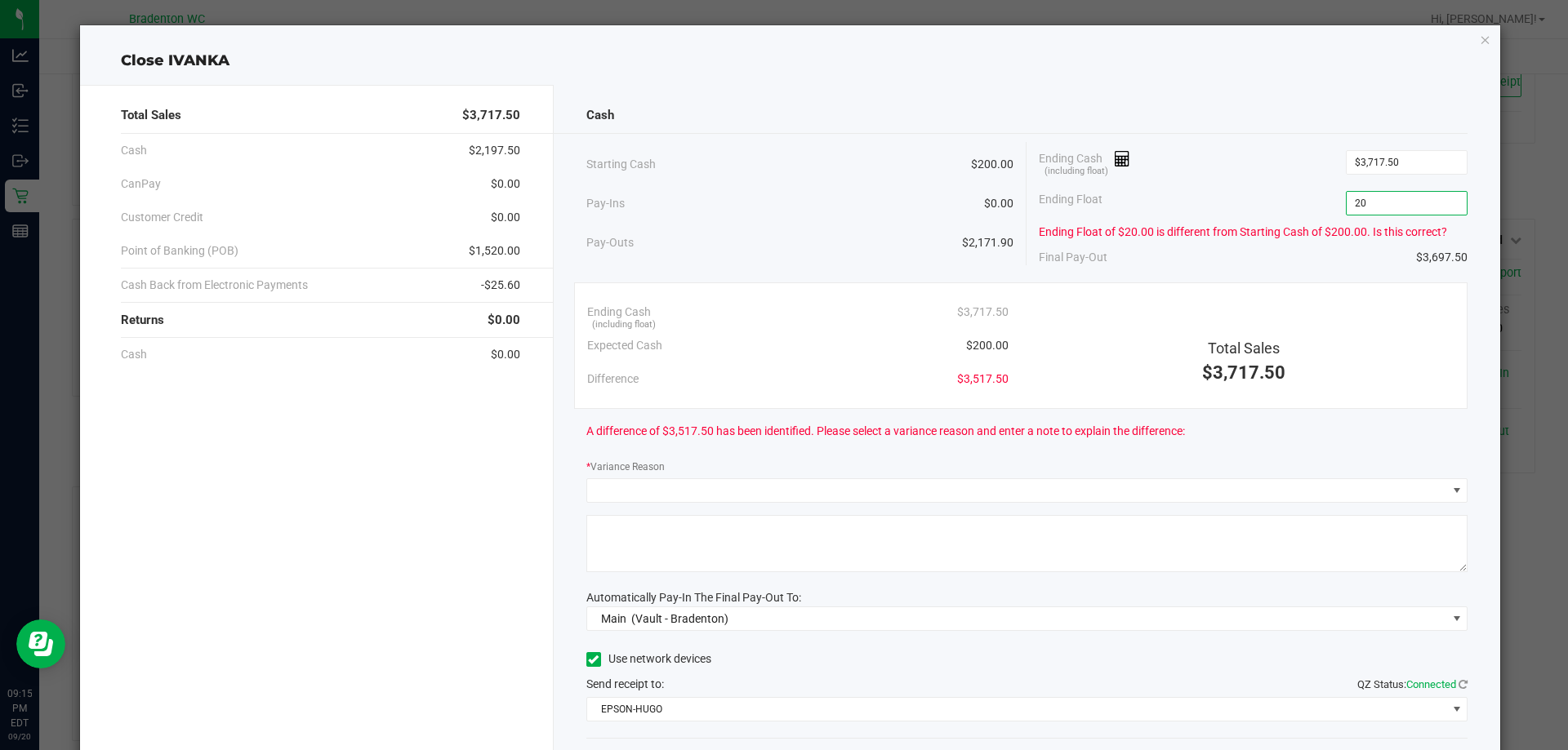
type input "2"
type input "3717.5"
click at [1405, 158] on input "3717.5" at bounding box center [1407, 163] width 120 height 23
click at [1373, 201] on input at bounding box center [1407, 203] width 120 height 23
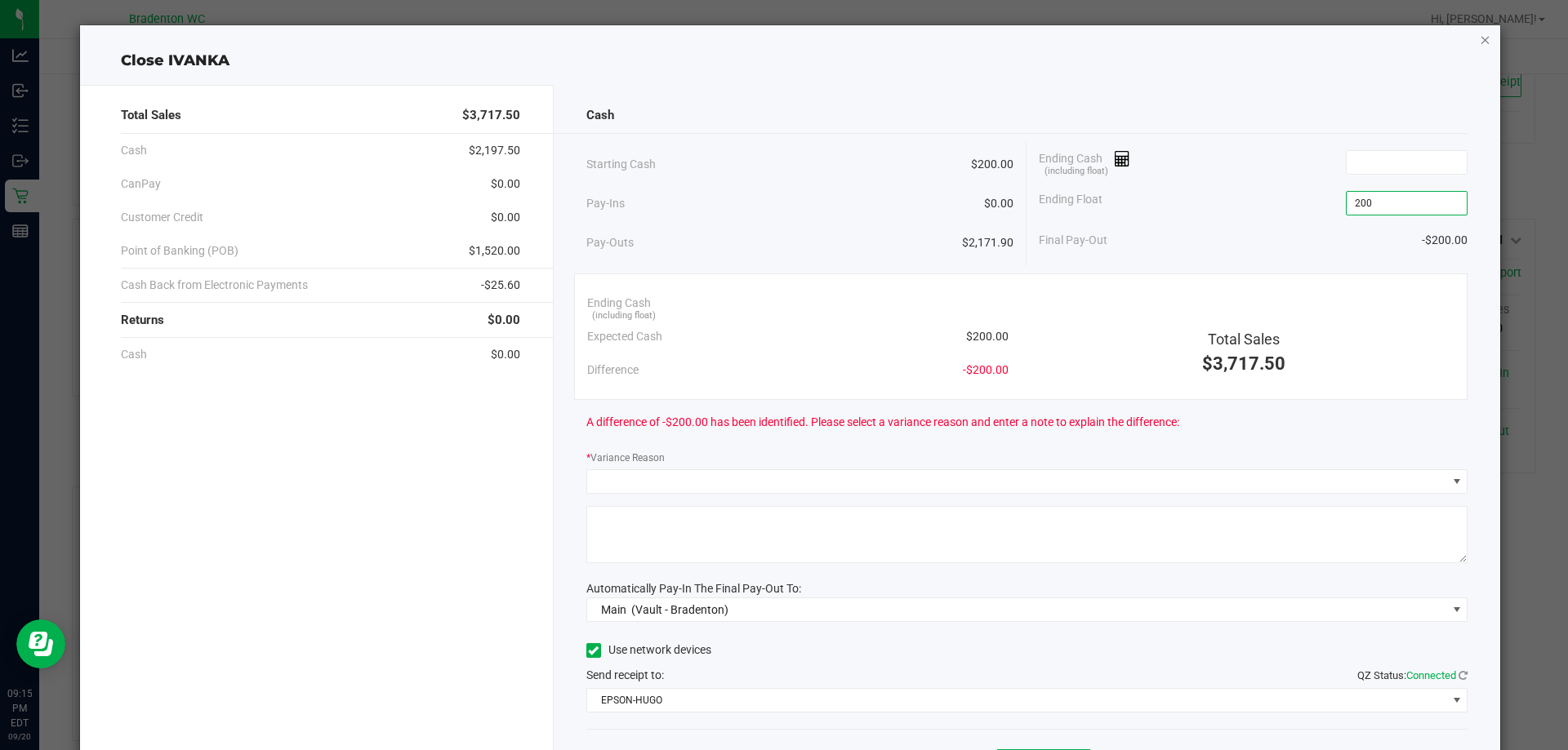
type input "$200.00"
click at [1479, 41] on icon "button" at bounding box center [1485, 39] width 12 height 20
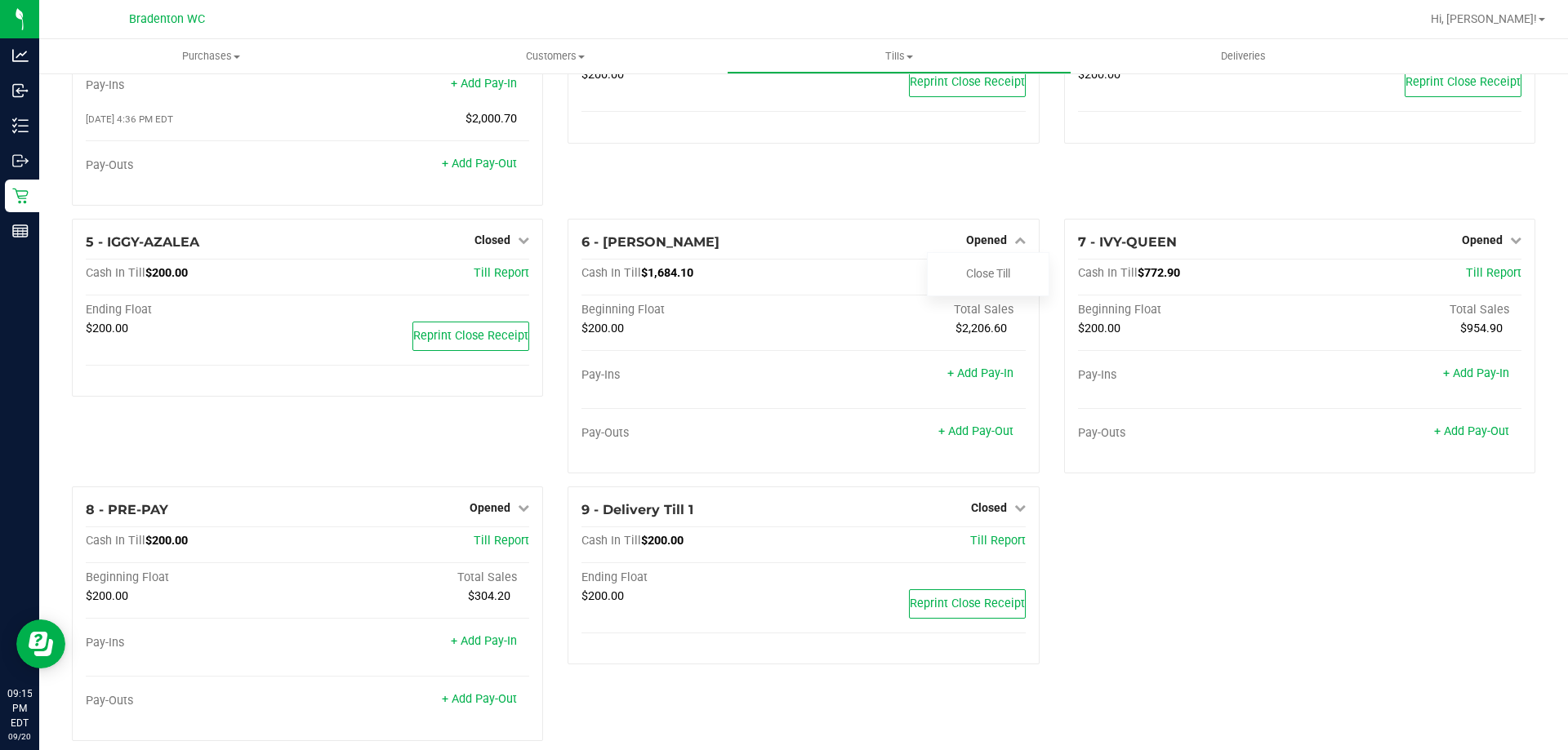
click at [824, 188] on div "3 - [PERSON_NAME] Closed Open Till Cash In Till $200.00 Till Report Ending Floa…" at bounding box center [803, 91] width 495 height 254
click at [772, 177] on div "3 - [PERSON_NAME] Closed Open Till Cash In Till $200.00 Till Report Ending Floa…" at bounding box center [803, 91] width 495 height 254
